Goal: Information Seeking & Learning: Learn about a topic

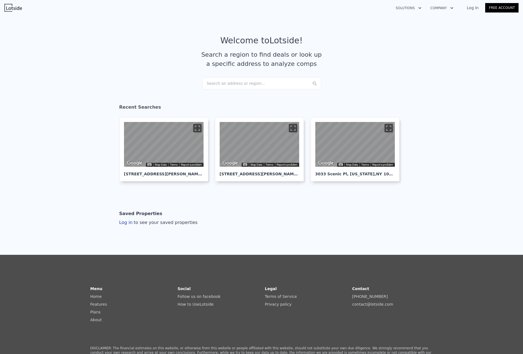
click at [278, 87] on div "Search an address or region..." at bounding box center [261, 83] width 119 height 12
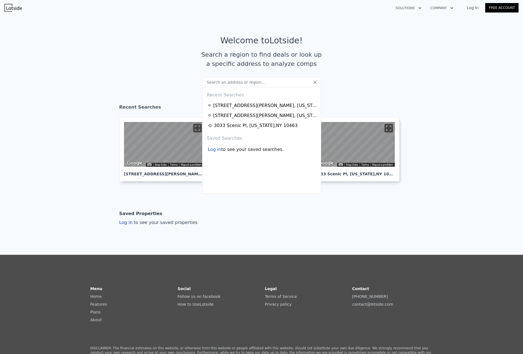
click at [146, 35] on section "Welcome to Lotside ! Search a region to find deals or look up a specific addres…" at bounding box center [261, 56] width 523 height 86
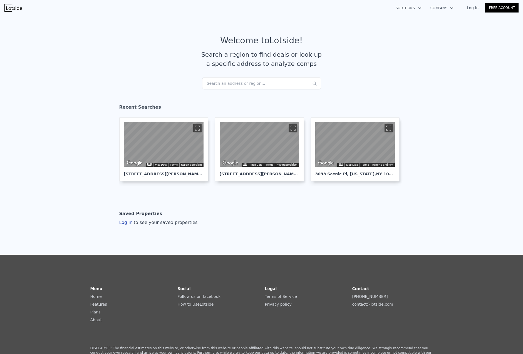
click at [239, 82] on div "Search an address or region..." at bounding box center [261, 83] width 119 height 12
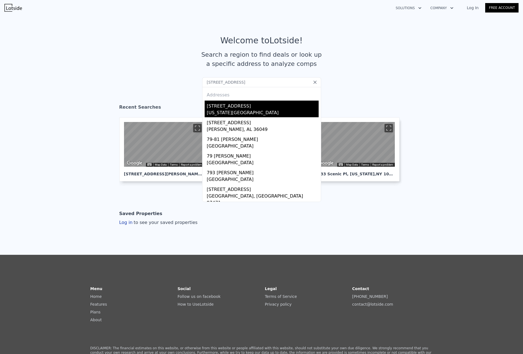
type input "[STREET_ADDRESS]"
click at [225, 108] on div "[STREET_ADDRESS]" at bounding box center [263, 105] width 112 height 9
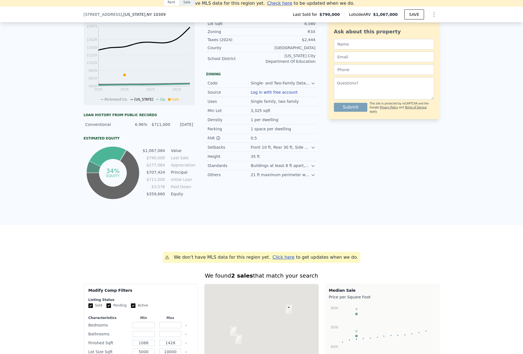
scroll to position [192, 0]
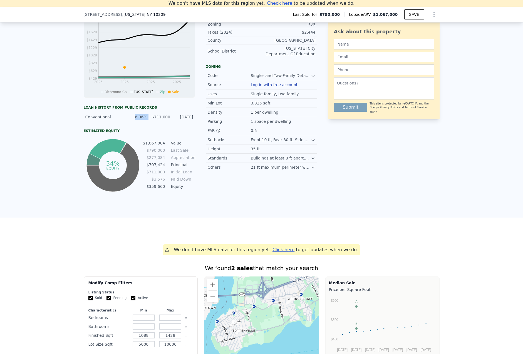
drag, startPoint x: 134, startPoint y: 121, endPoint x: 148, endPoint y: 119, distance: 14.0
click at [148, 119] on div "Conventional 6.96% $711,000 3/10/2025" at bounding box center [139, 117] width 111 height 10
copy div "6.96%"
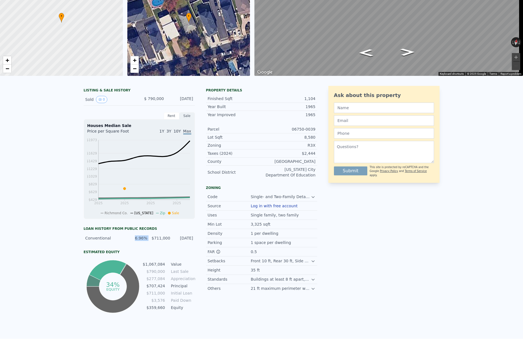
scroll to position [0, 0]
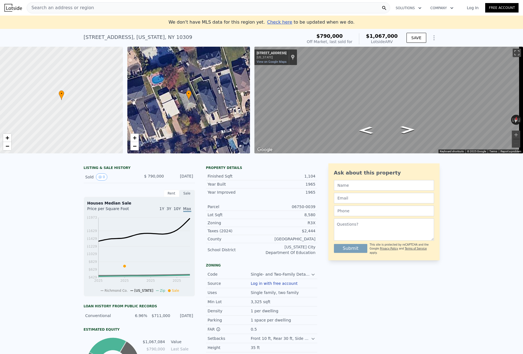
click at [75, 6] on span "Search an address or region" at bounding box center [60, 7] width 67 height 7
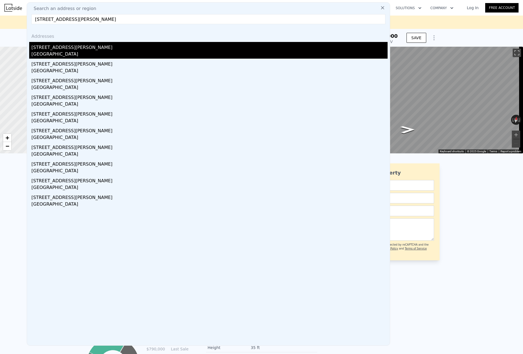
type input "18 LEWIS AVE DOBBS FERRY, NY 10522"
click at [42, 52] on div "Dobbs Ferry, NY 10522" at bounding box center [209, 55] width 356 height 8
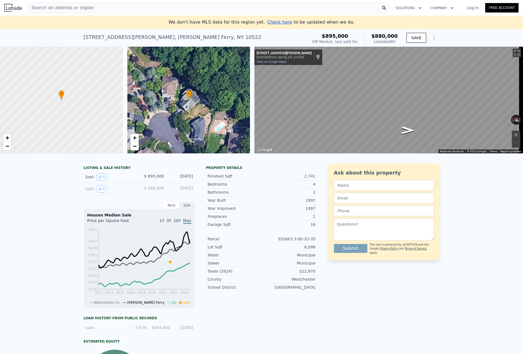
click at [114, 7] on div "Search an address or region" at bounding box center [208, 7] width 363 height 11
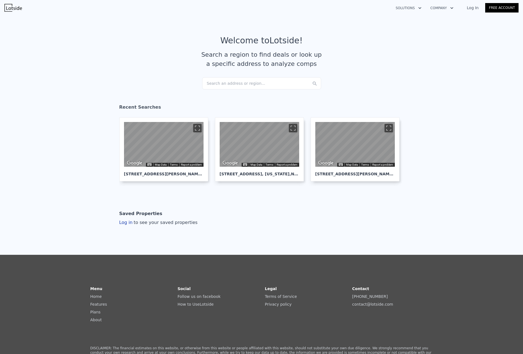
click at [256, 83] on div "Search an address or region..." at bounding box center [261, 83] width 119 height 12
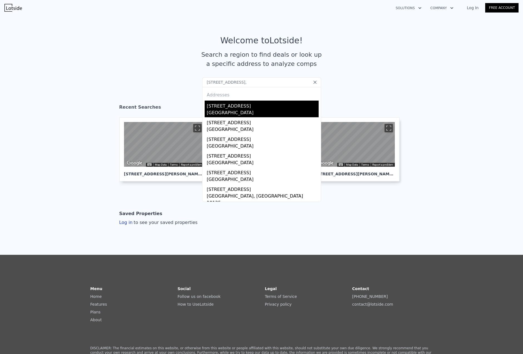
type input "2357 Hampton ave,"
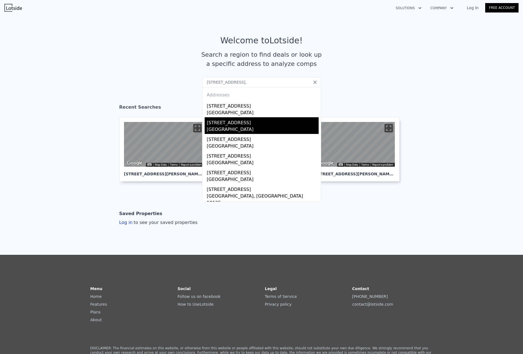
drag, startPoint x: 251, startPoint y: 107, endPoint x: 250, endPoint y: 129, distance: 22.0
click at [250, 129] on div "Addresses 2357 Hampton Ave Seaford, NY 11783 2357 Hampton Ave Ventura County, C…" at bounding box center [261, 144] width 119 height 115
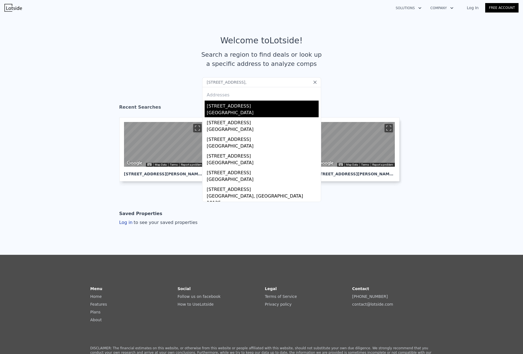
click at [239, 112] on div "Seaford, NY 11783" at bounding box center [263, 113] width 112 height 8
